Goal: Information Seeking & Learning: Understand process/instructions

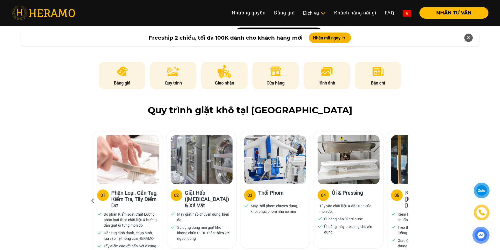
scroll to position [255, 0]
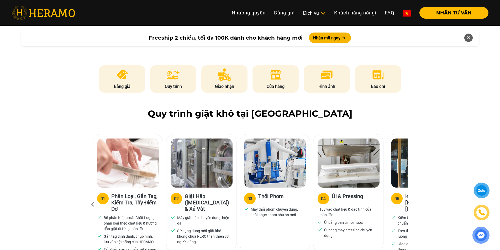
click at [278, 68] on img at bounding box center [275, 74] width 13 height 13
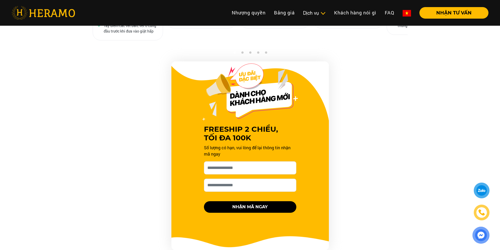
scroll to position [433, 0]
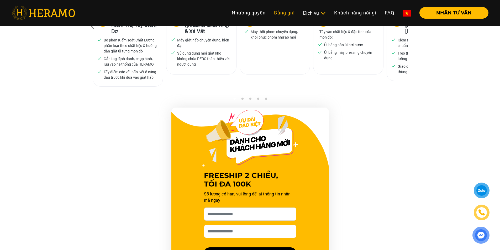
click at [288, 13] on link "Bảng giá" at bounding box center [284, 12] width 29 height 11
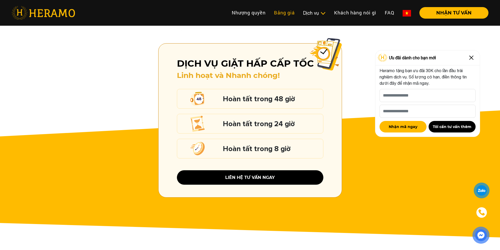
scroll to position [974, 0]
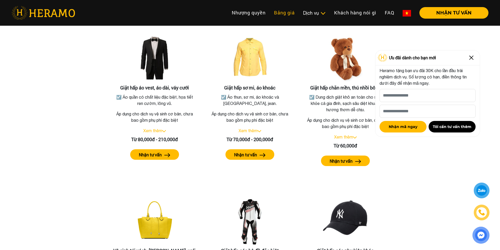
scroll to position [433, 0]
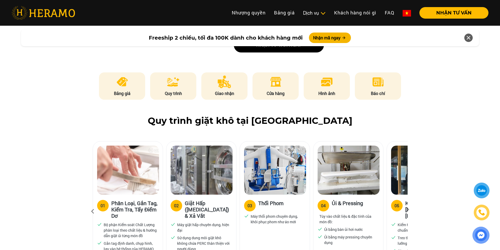
scroll to position [326, 0]
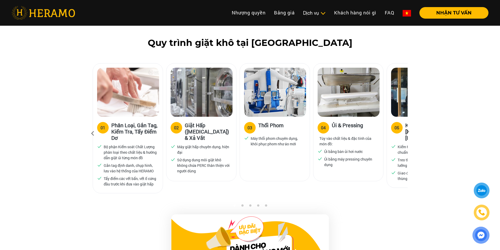
click at [397, 125] on div "05" at bounding box center [396, 128] width 5 height 6
click at [409, 132] on icon at bounding box center [407, 133] width 9 height 3
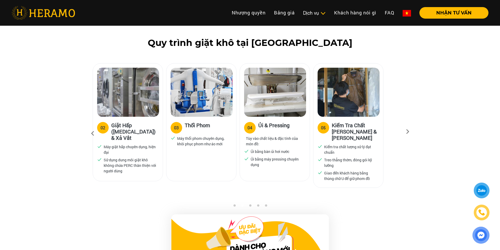
click at [408, 132] on icon at bounding box center [407, 133] width 9 height 3
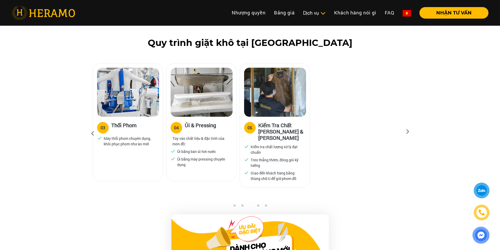
click at [408, 132] on icon at bounding box center [407, 133] width 9 height 3
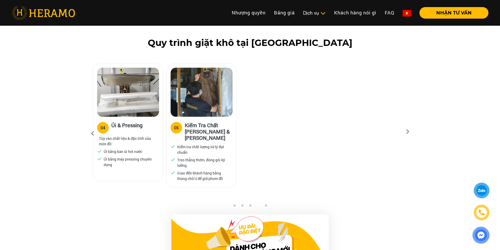
click at [408, 132] on icon at bounding box center [407, 133] width 9 height 3
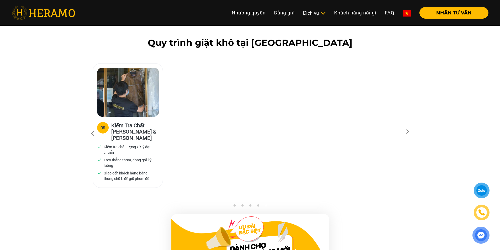
click at [408, 132] on icon at bounding box center [407, 133] width 9 height 3
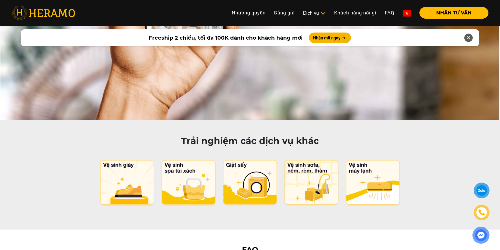
scroll to position [2448, 0]
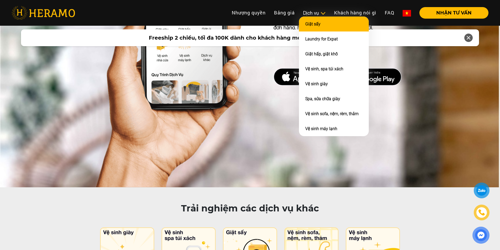
click at [319, 24] on link "Giặt sấy" at bounding box center [312, 24] width 15 height 5
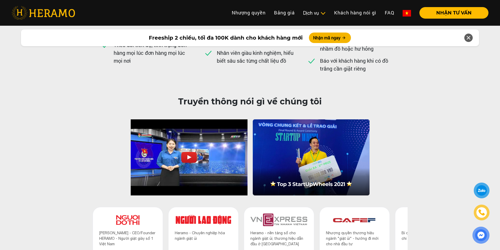
scroll to position [2373, 0]
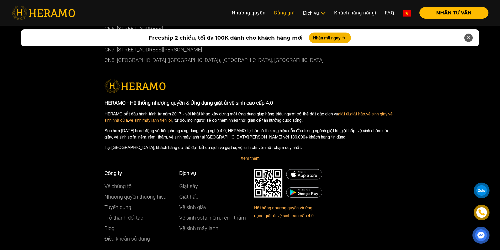
click at [280, 13] on link "Bảng giá" at bounding box center [284, 12] width 29 height 11
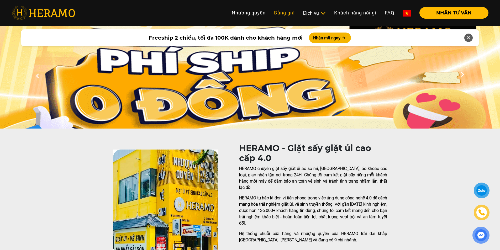
click at [290, 15] on link "Bảng giá" at bounding box center [284, 12] width 29 height 11
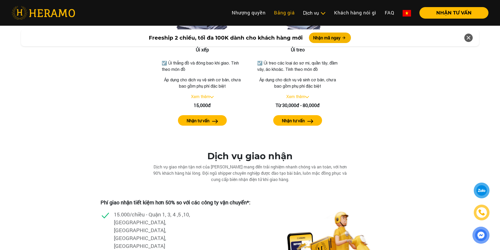
scroll to position [906, 0]
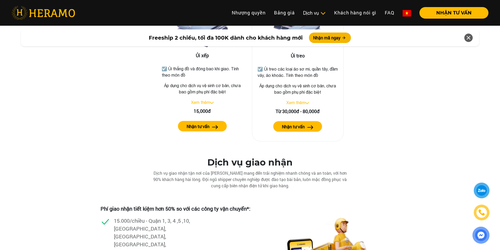
click at [308, 125] on img at bounding box center [310, 127] width 6 height 4
